Goal: Contribute content: Add original content to the website for others to see

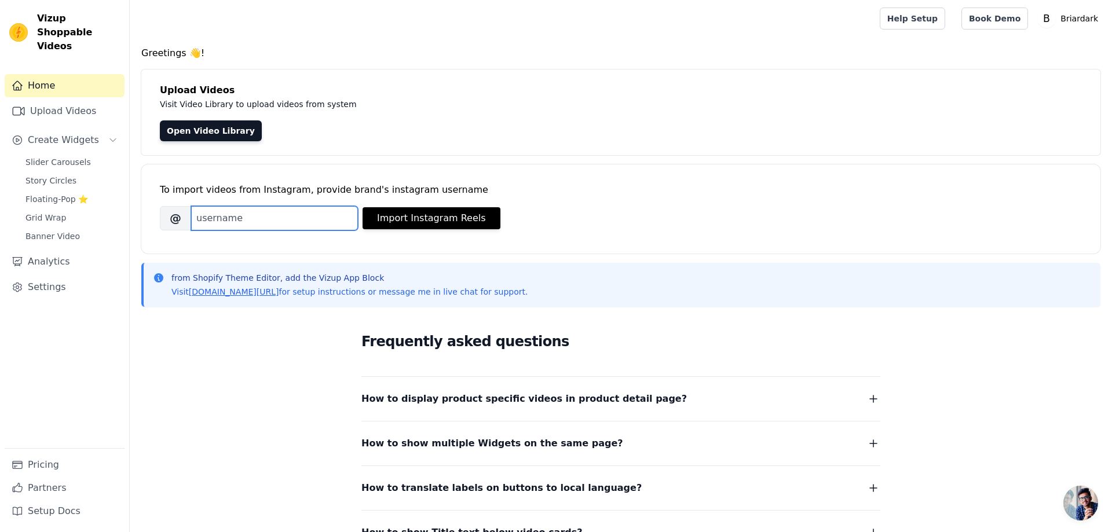
click at [265, 211] on input "Brand's Instagram Username" at bounding box center [274, 218] width 167 height 24
click at [228, 127] on link "Open Video Library" at bounding box center [211, 130] width 102 height 21
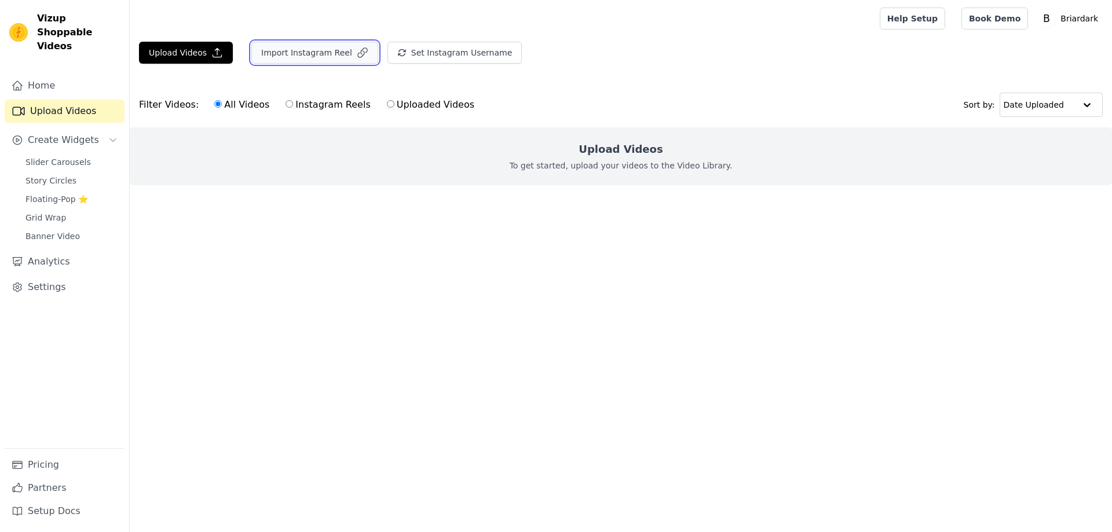
click at [331, 52] on button "Import Instagram Reel" at bounding box center [314, 53] width 127 height 22
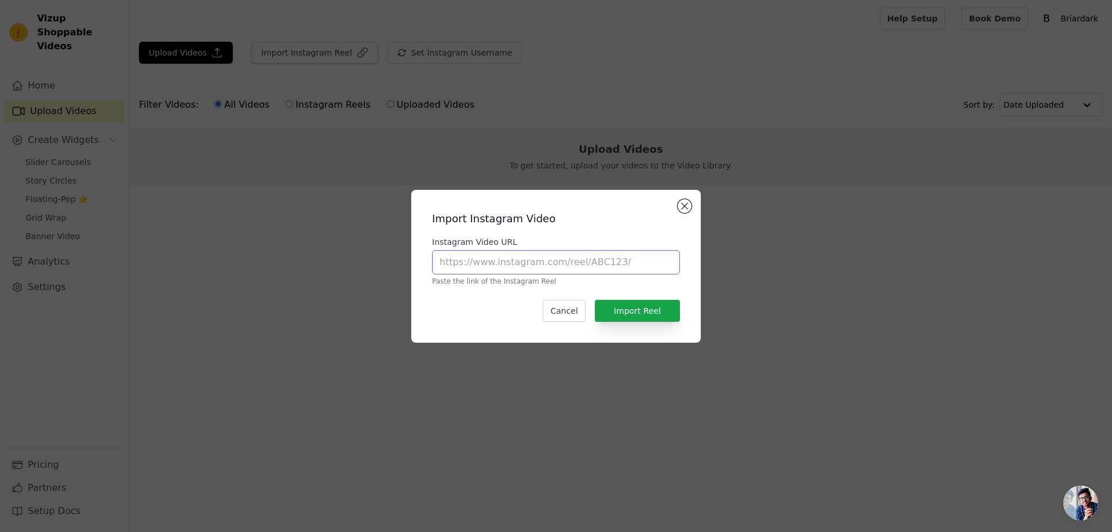
click at [538, 264] on input "Instagram Video URL" at bounding box center [556, 262] width 248 height 24
paste input "https://www.instagram.com/reel/DNmcfYeAFVu/?igsh=dzY4eHhhbmRwNTZ4"
type input "https://www.instagram.com/reel/DNmcfYeAFVu/?igsh=dzY4eHhhbmRwNTZ4"
click at [658, 312] on button "Import Reel" at bounding box center [637, 311] width 85 height 22
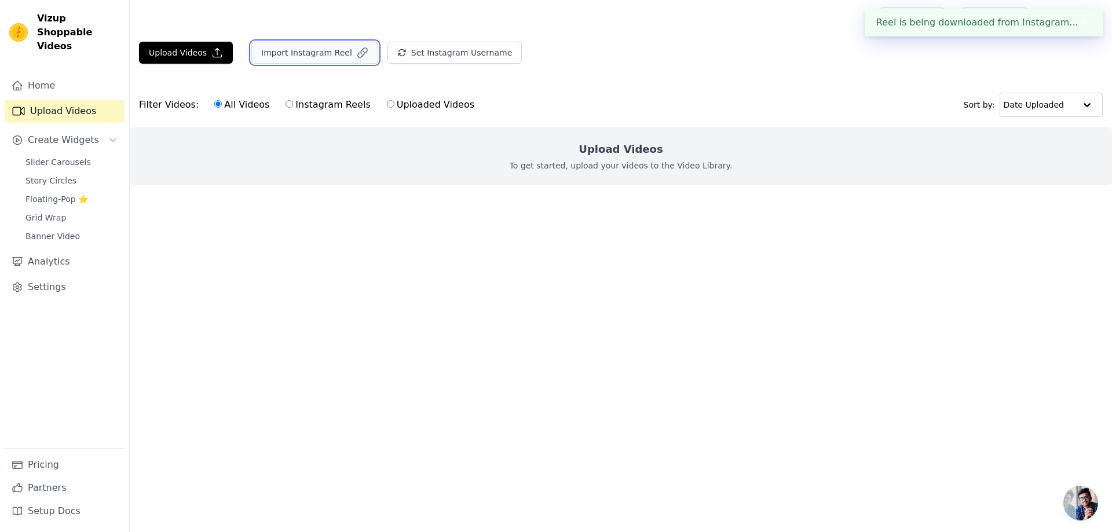
click at [285, 57] on button "Import Instagram Reel" at bounding box center [314, 53] width 127 height 22
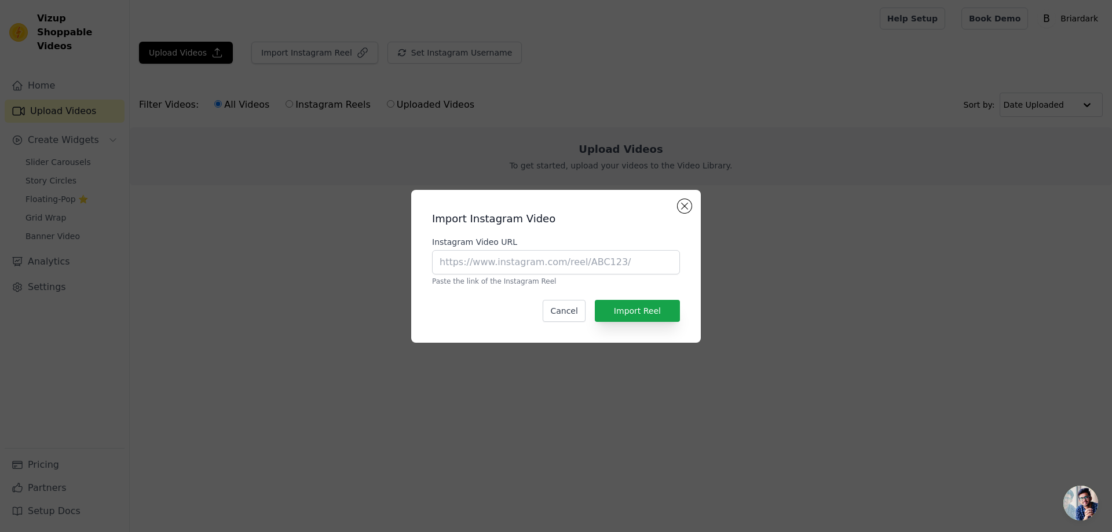
click at [810, 326] on div "Import Instagram Video Instagram Video URL Paste the link of the Instagram Reel…" at bounding box center [556, 266] width 1075 height 190
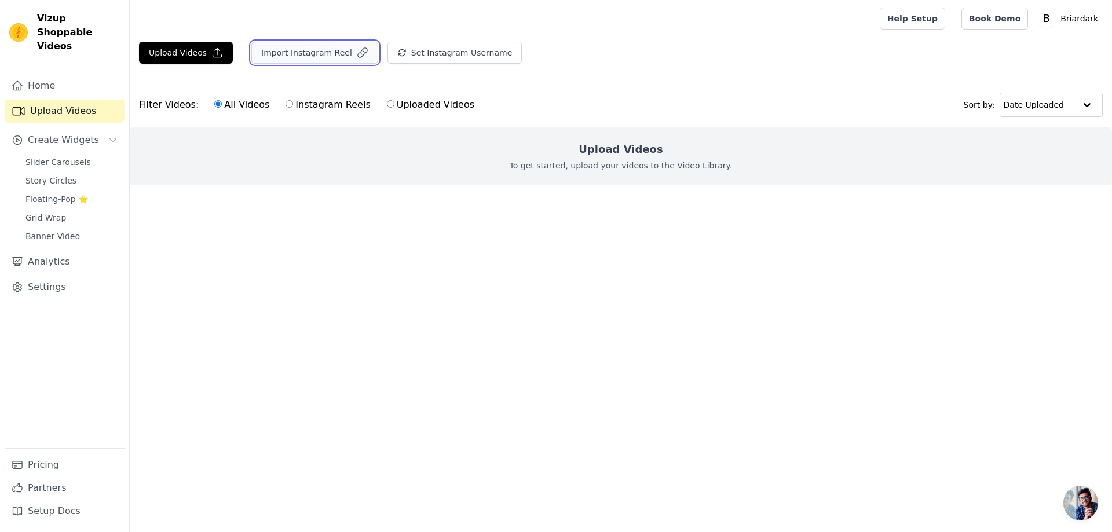
click at [311, 57] on button "Import Instagram Reel" at bounding box center [314, 53] width 127 height 22
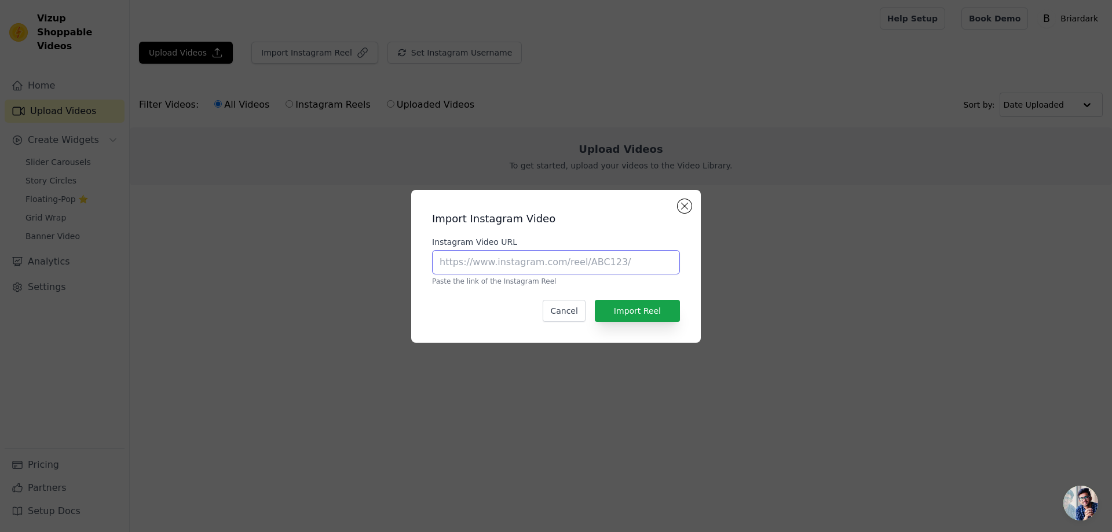
click at [475, 265] on input "Instagram Video URL" at bounding box center [556, 262] width 248 height 24
paste input "https://www.instagram.com/reel/C9kzNkkxsMt/?igsh=emY3MjM5MjRiZmhv"
type input "https://www.instagram.com/reel/C9kzNkkxsMt/?igsh=emY3MjM5MjRiZmhv"
click at [638, 319] on button "Import Reel" at bounding box center [637, 311] width 85 height 22
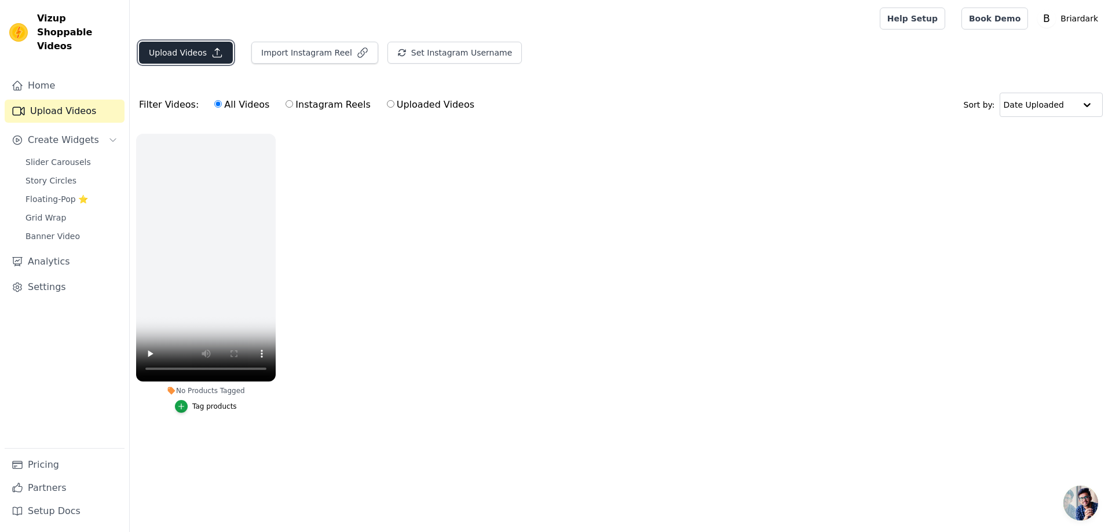
click at [189, 49] on button "Upload Videos" at bounding box center [186, 53] width 94 height 22
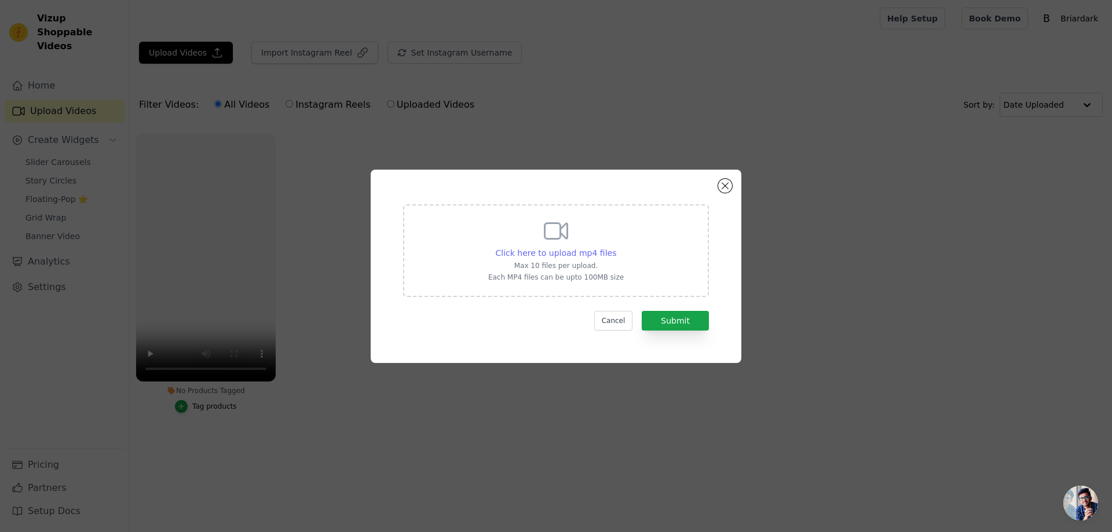
click at [571, 254] on span "Click here to upload mp4 files" at bounding box center [556, 252] width 121 height 9
click at [615, 247] on input "Click here to upload mp4 files Max 10 files per upload. Each MP4 files can be u…" at bounding box center [615, 247] width 1 height 1
type input "C:\fakepath\VID_20250929_144937_020.mp4"
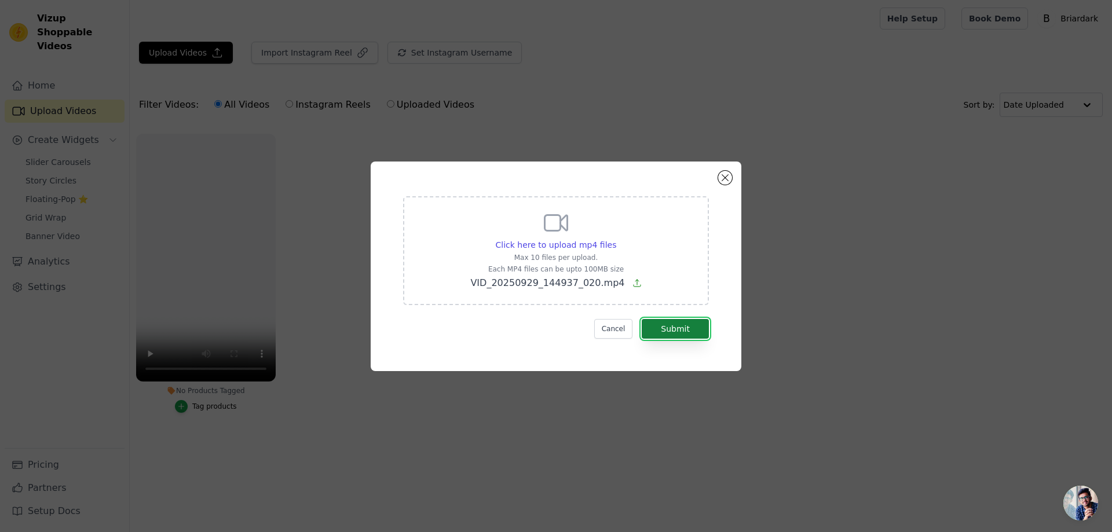
click at [680, 333] on button "Submit" at bounding box center [675, 329] width 67 height 20
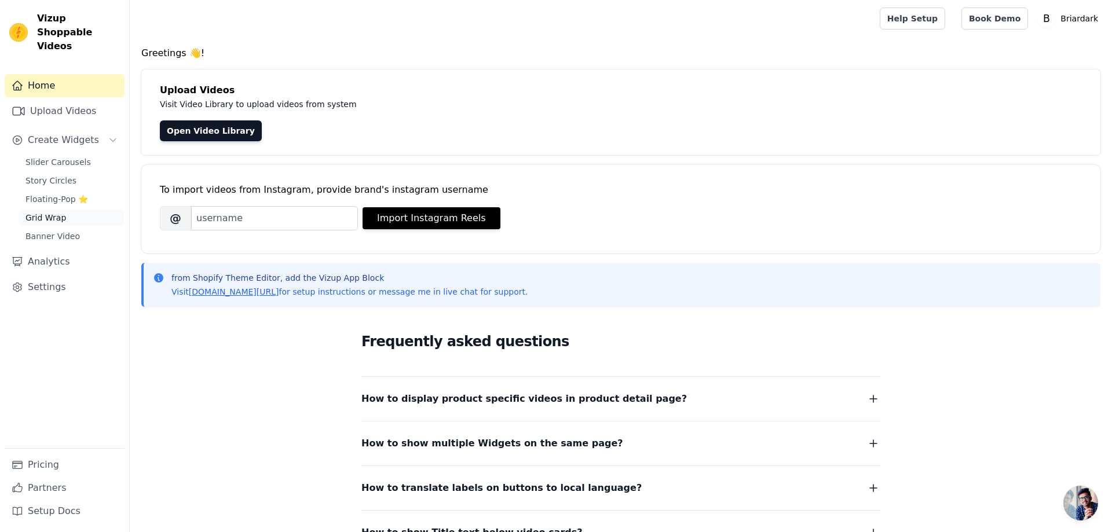
click at [48, 212] on span "Grid Wrap" at bounding box center [45, 218] width 41 height 12
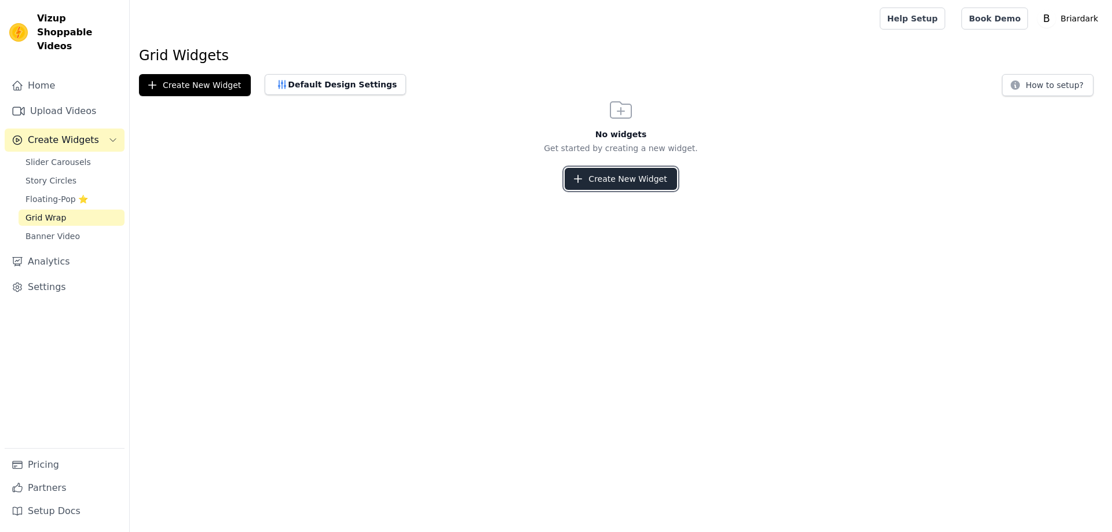
click at [629, 182] on button "Create New Widget" at bounding box center [621, 179] width 112 height 22
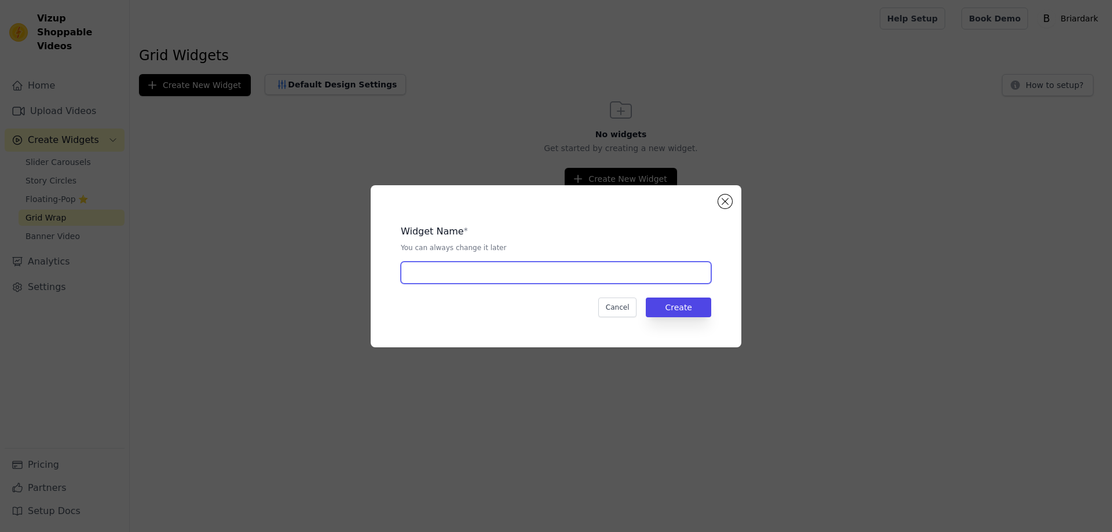
click at [488, 277] on input "text" at bounding box center [556, 273] width 310 height 22
type input "B"
paste input "Why fans love it"
type input "Why fans love it"
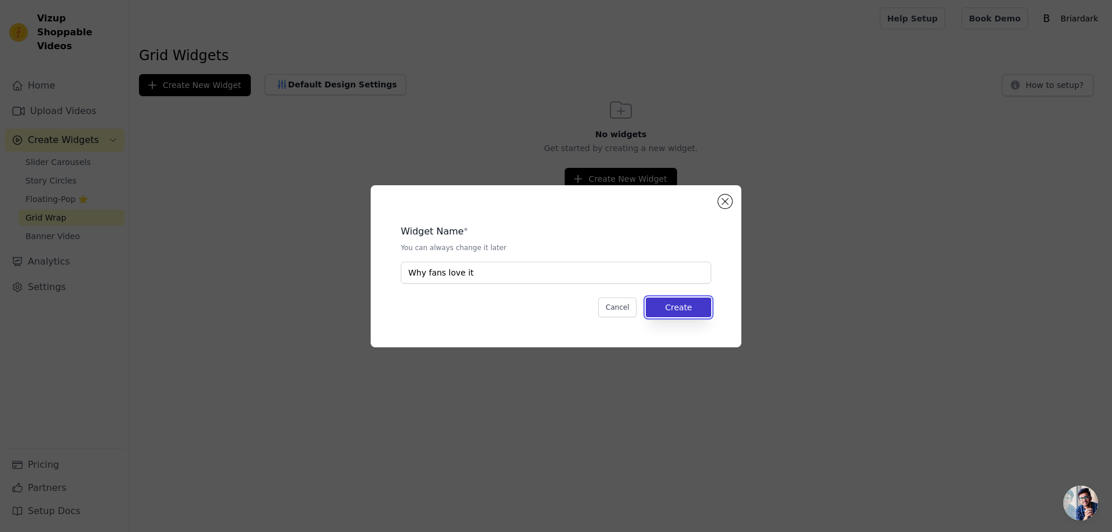
click at [691, 309] on button "Create" at bounding box center [678, 308] width 65 height 20
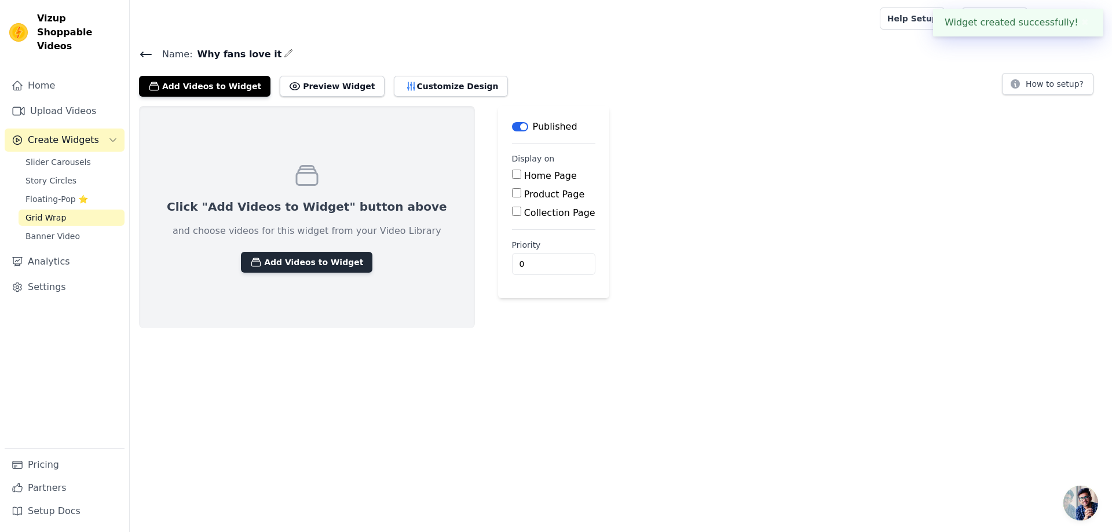
click at [292, 267] on button "Add Videos to Widget" at bounding box center [306, 262] width 131 height 21
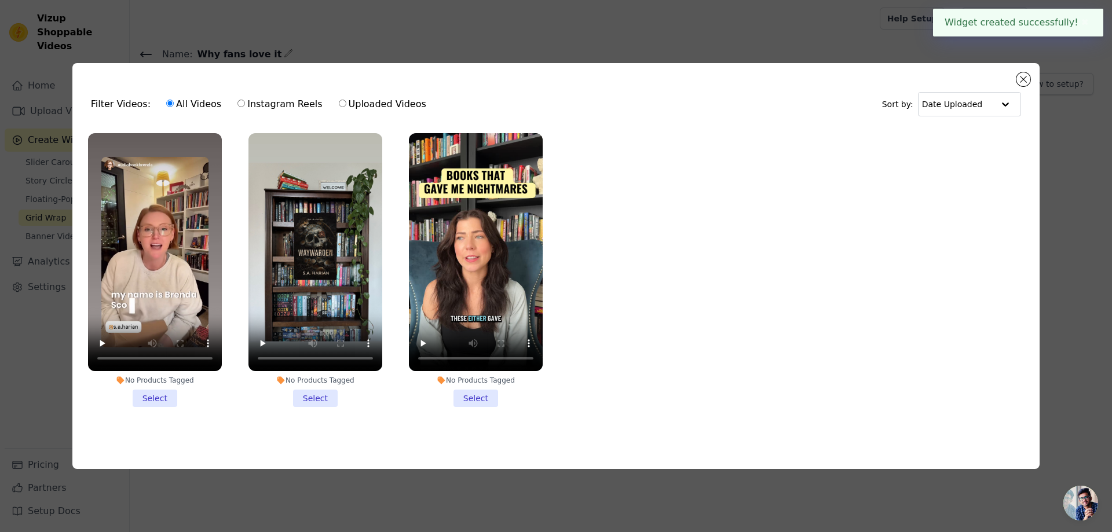
click at [158, 401] on li "No Products Tagged Select" at bounding box center [155, 270] width 134 height 274
click at [0, 0] on input "No Products Tagged Select" at bounding box center [0, 0] width 0 height 0
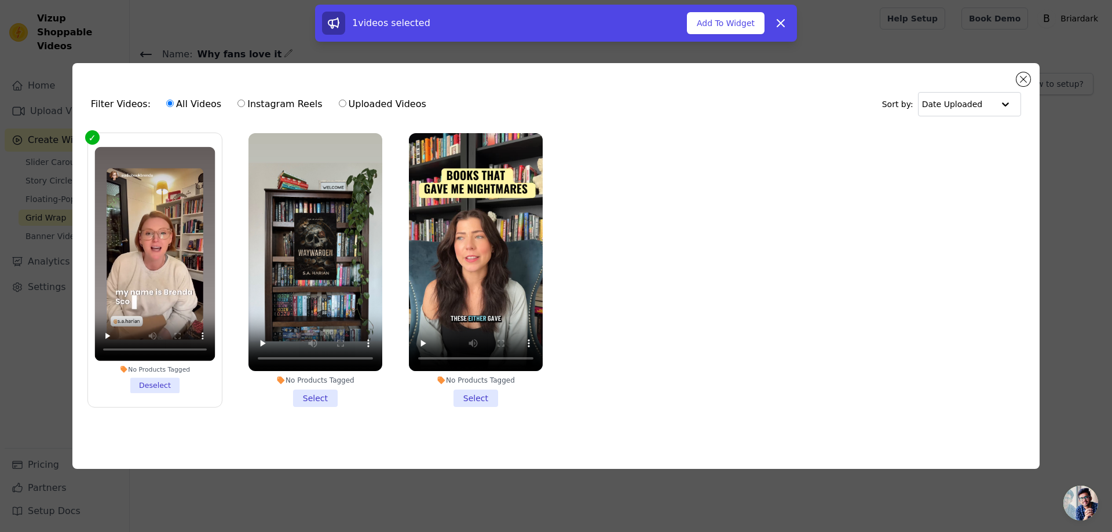
click at [332, 397] on li "No Products Tagged Select" at bounding box center [315, 270] width 134 height 274
click at [0, 0] on input "No Products Tagged Select" at bounding box center [0, 0] width 0 height 0
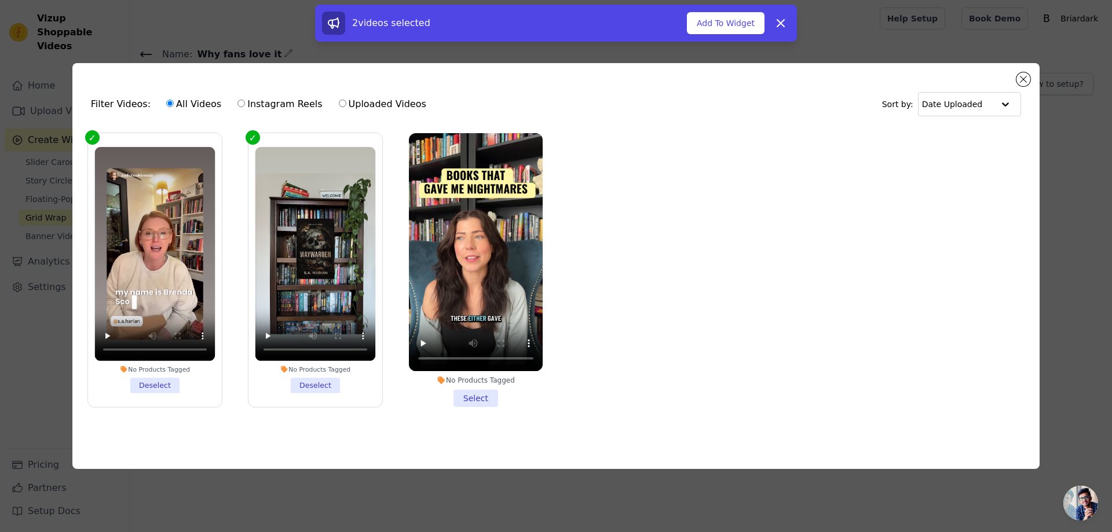
click at [496, 397] on li "No Products Tagged Select" at bounding box center [476, 270] width 134 height 274
click at [0, 0] on input "No Products Tagged Select" at bounding box center [0, 0] width 0 height 0
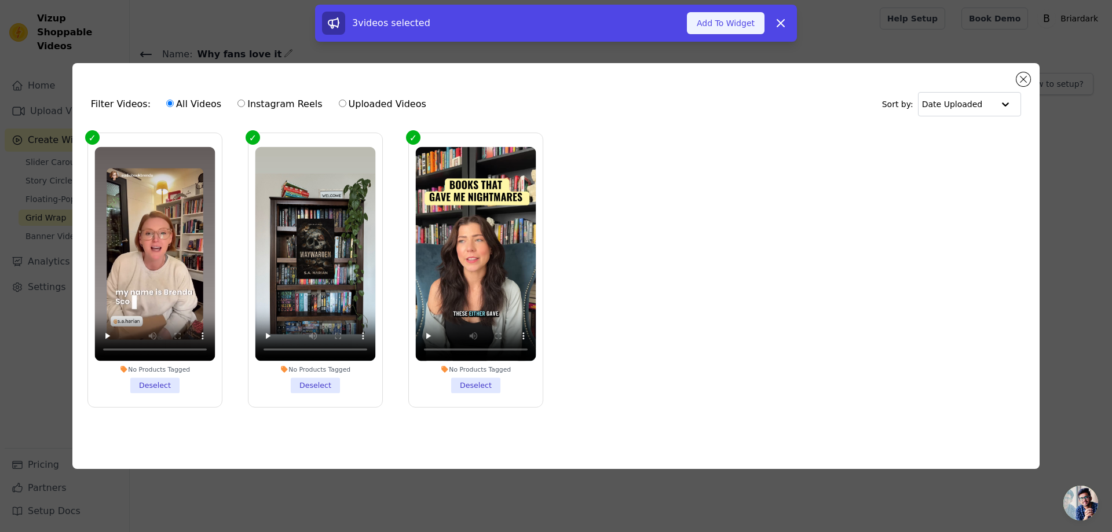
click at [740, 19] on button "Add To Widget" at bounding box center [726, 23] width 78 height 22
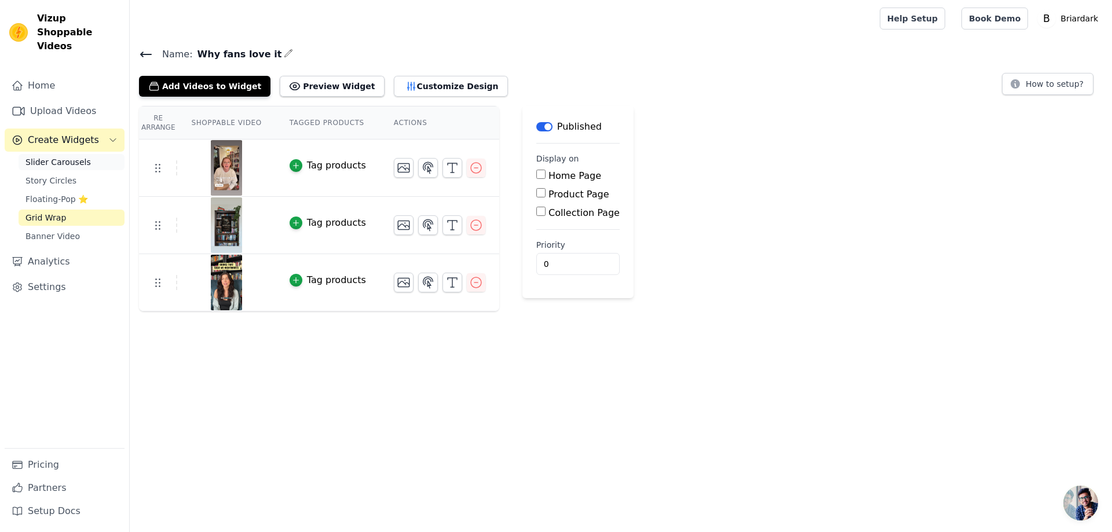
click at [56, 156] on span "Slider Carousels" at bounding box center [57, 162] width 65 height 12
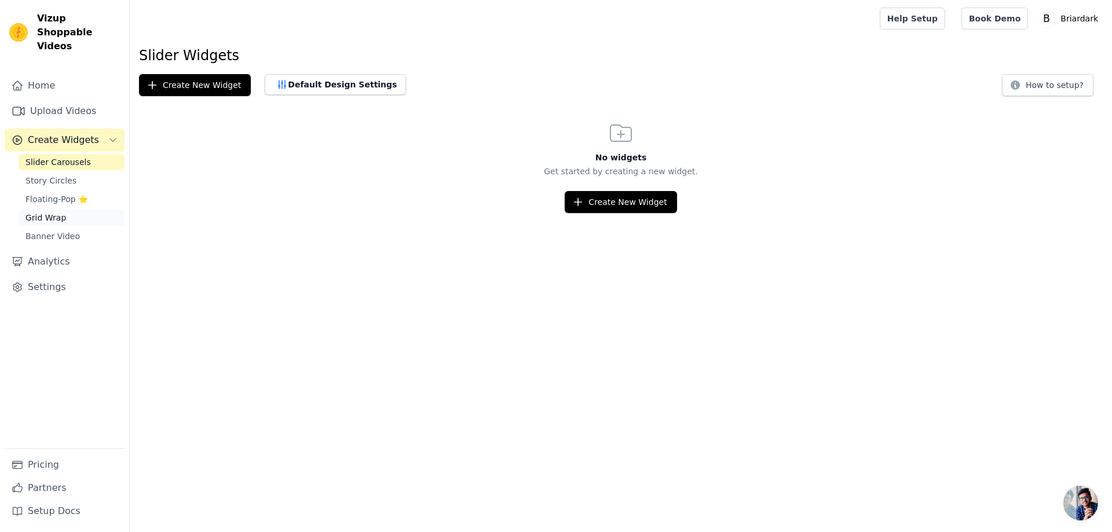
click at [41, 212] on span "Grid Wrap" at bounding box center [45, 218] width 41 height 12
